Goal: Book appointment/travel/reservation

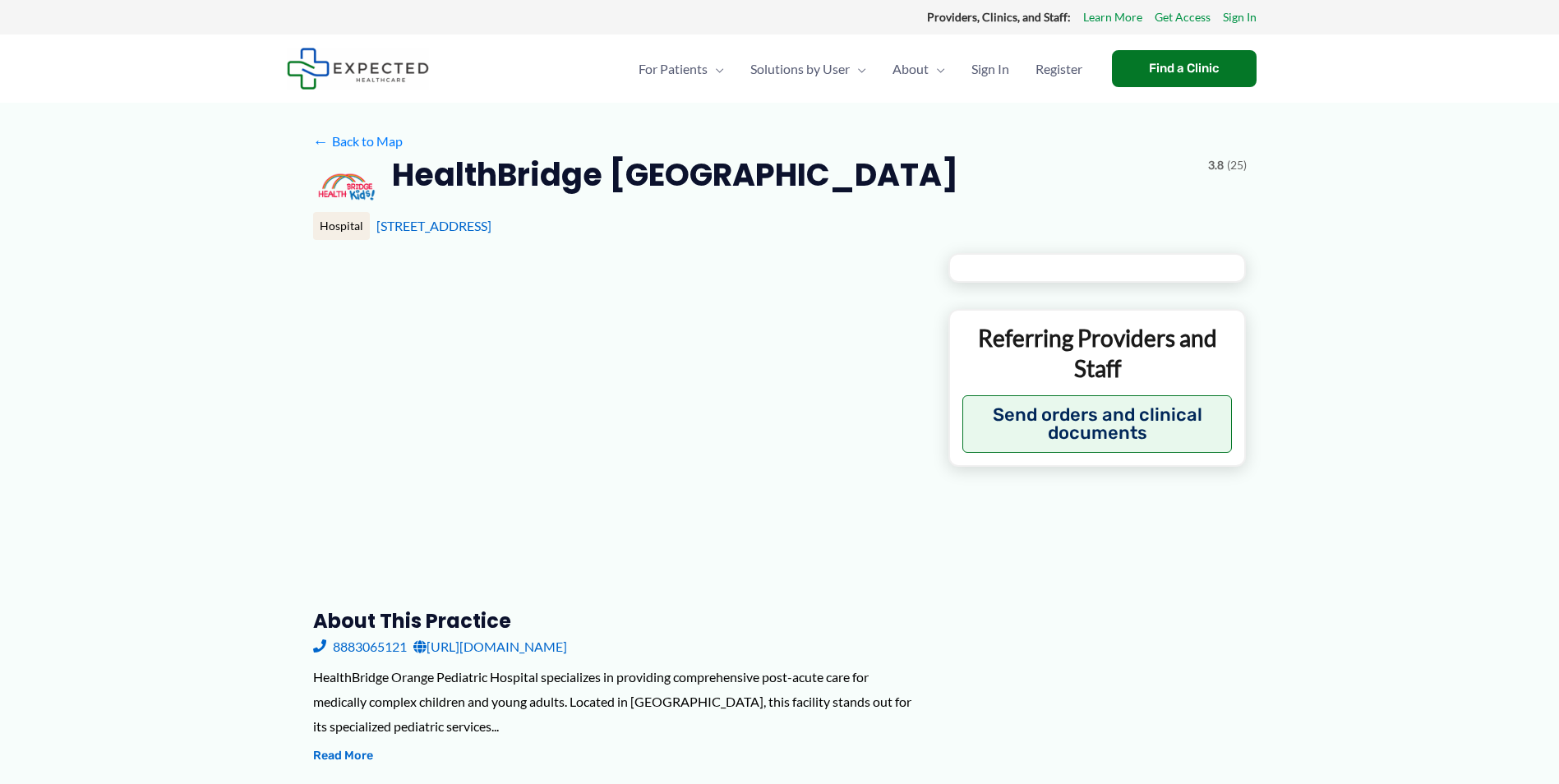
type input "**********"
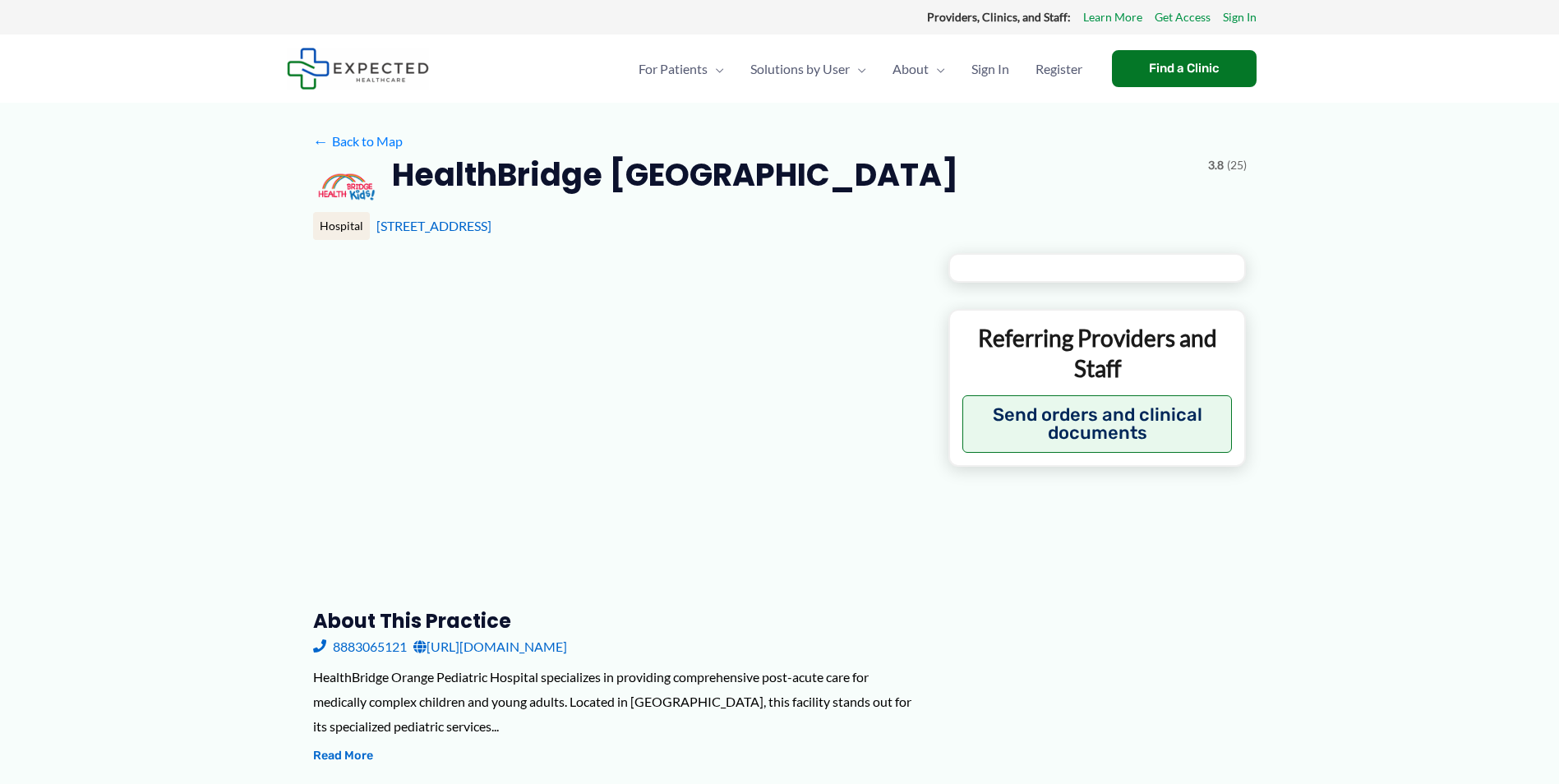
type input "**********"
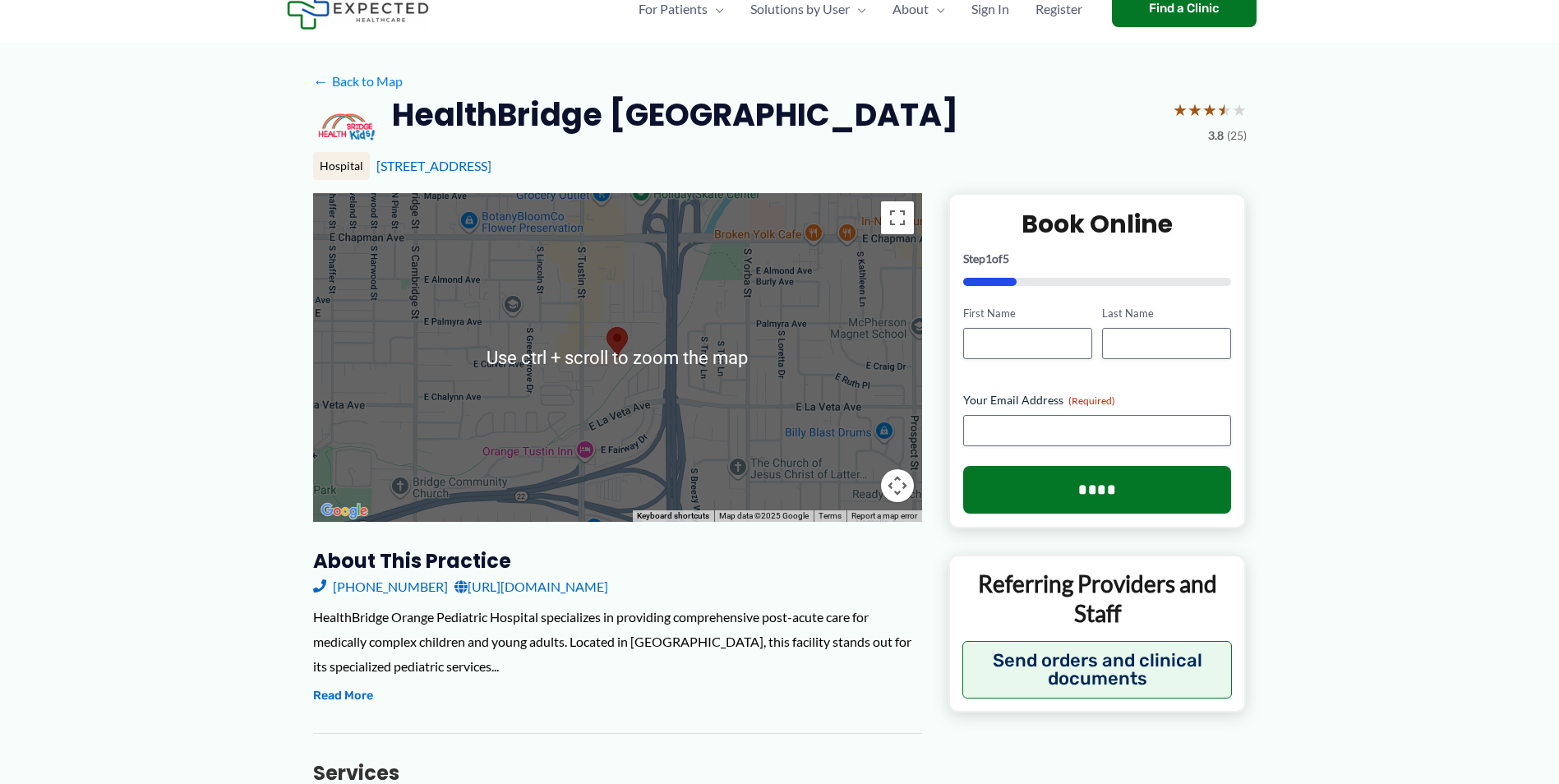
scroll to position [82, 0]
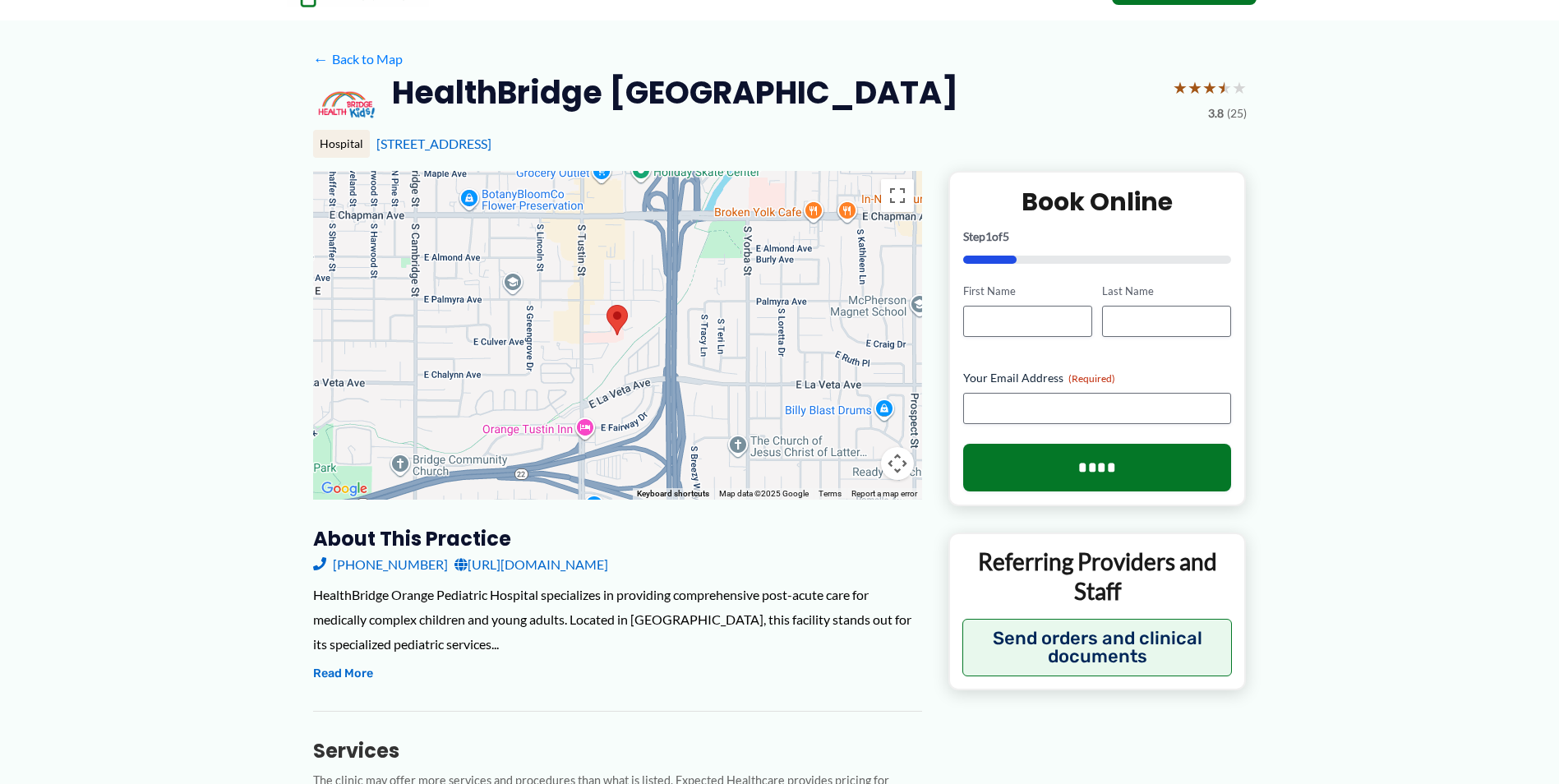
click at [609, 567] on link "[URL][DOMAIN_NAME]" at bounding box center [531, 564] width 153 height 25
